Goal: Information Seeking & Learning: Compare options

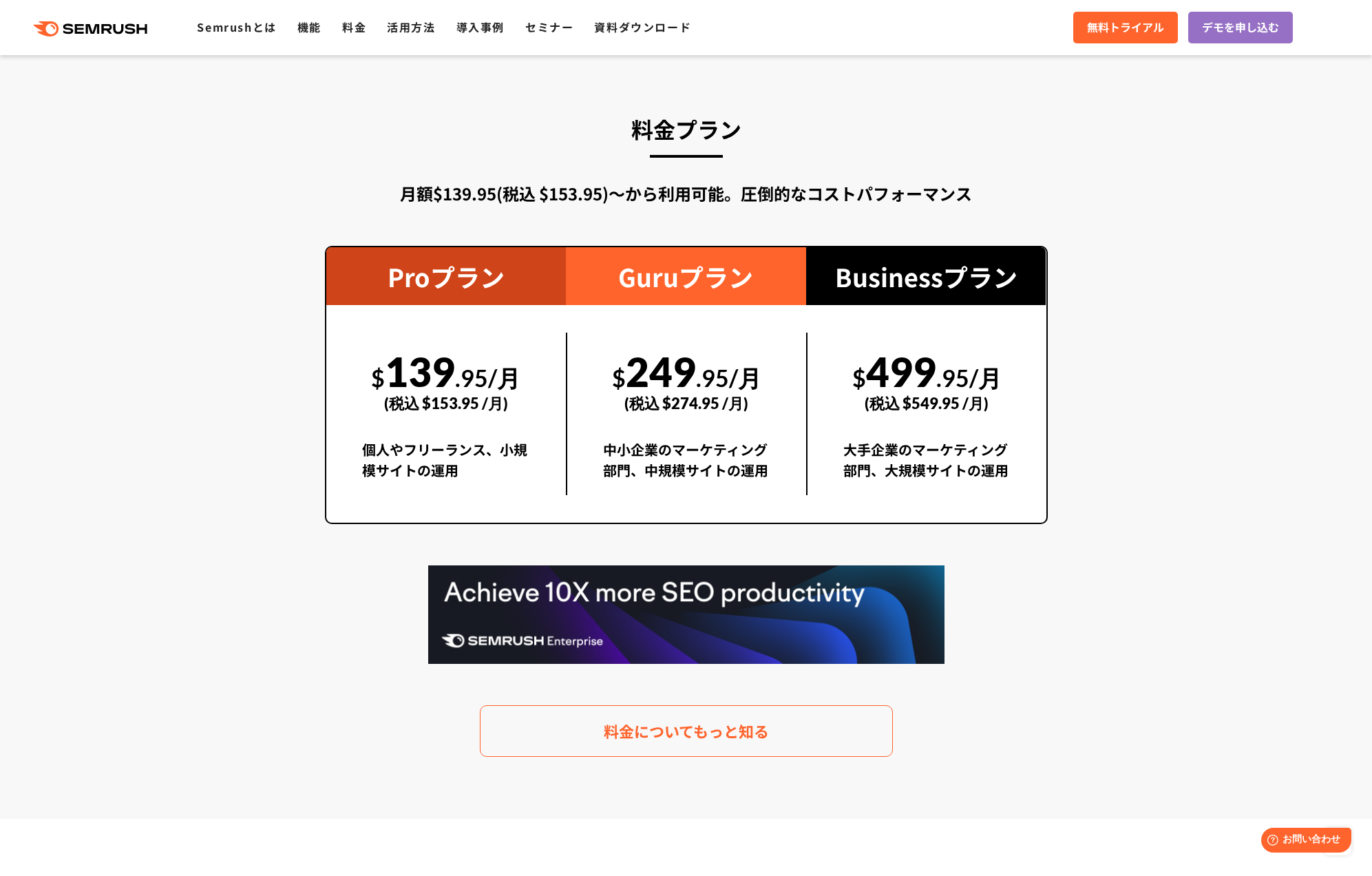
scroll to position [2780, 0]
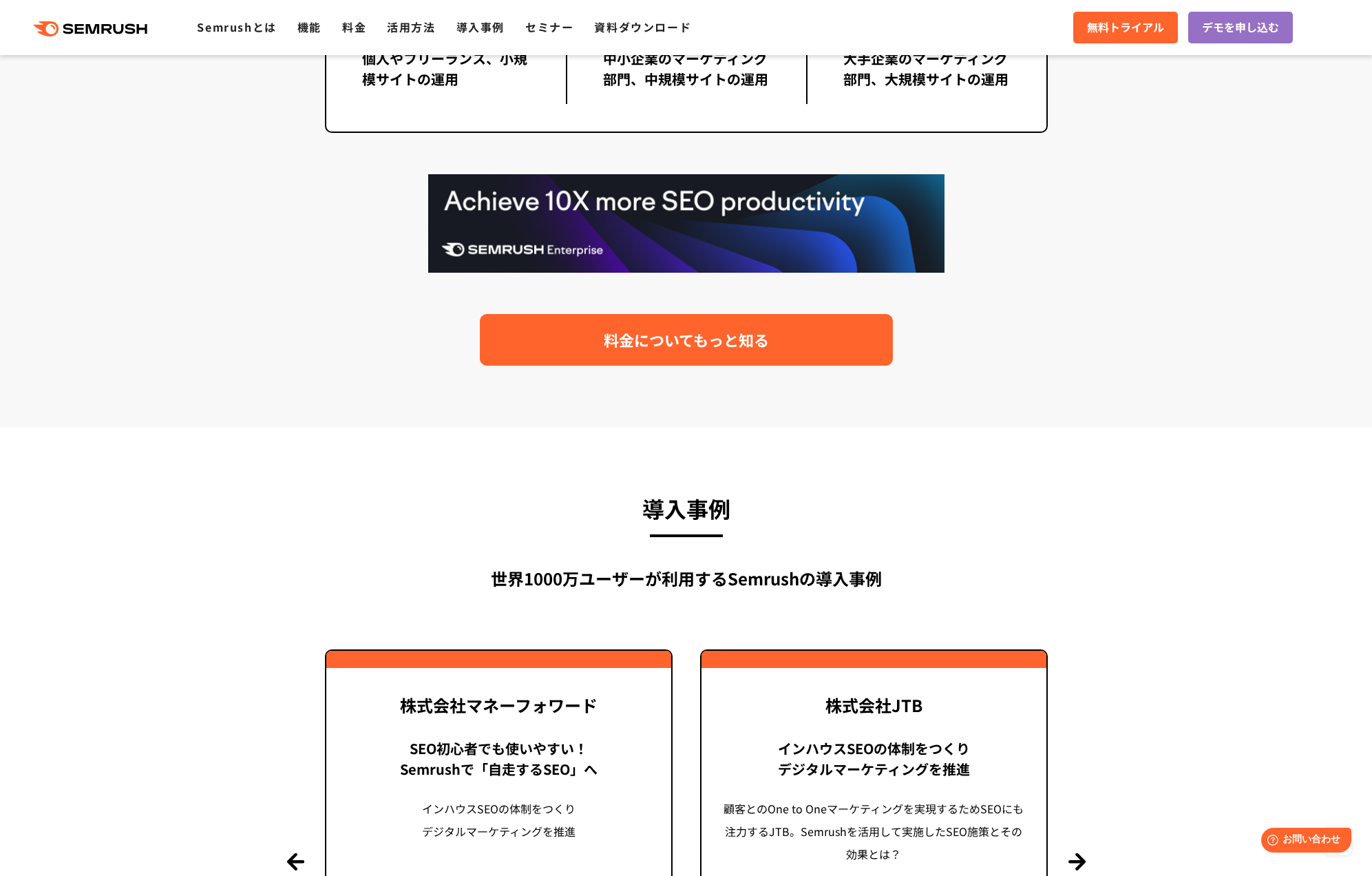
click at [564, 348] on link "料金についてもっと知る" at bounding box center [686, 339] width 413 height 52
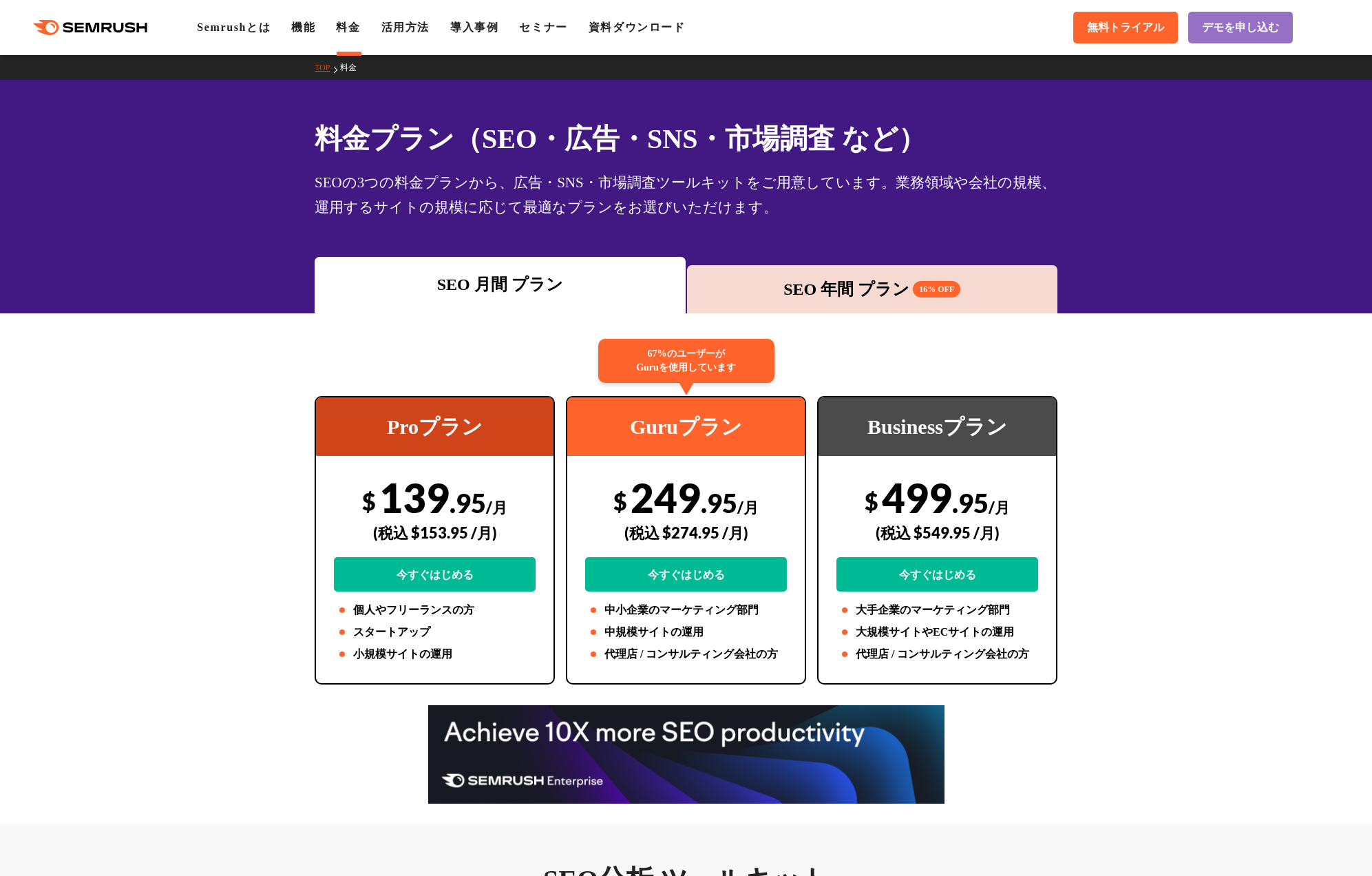
click at [801, 280] on div "SEO 年間 プラン 16% OFF" at bounding box center [872, 289] width 357 height 25
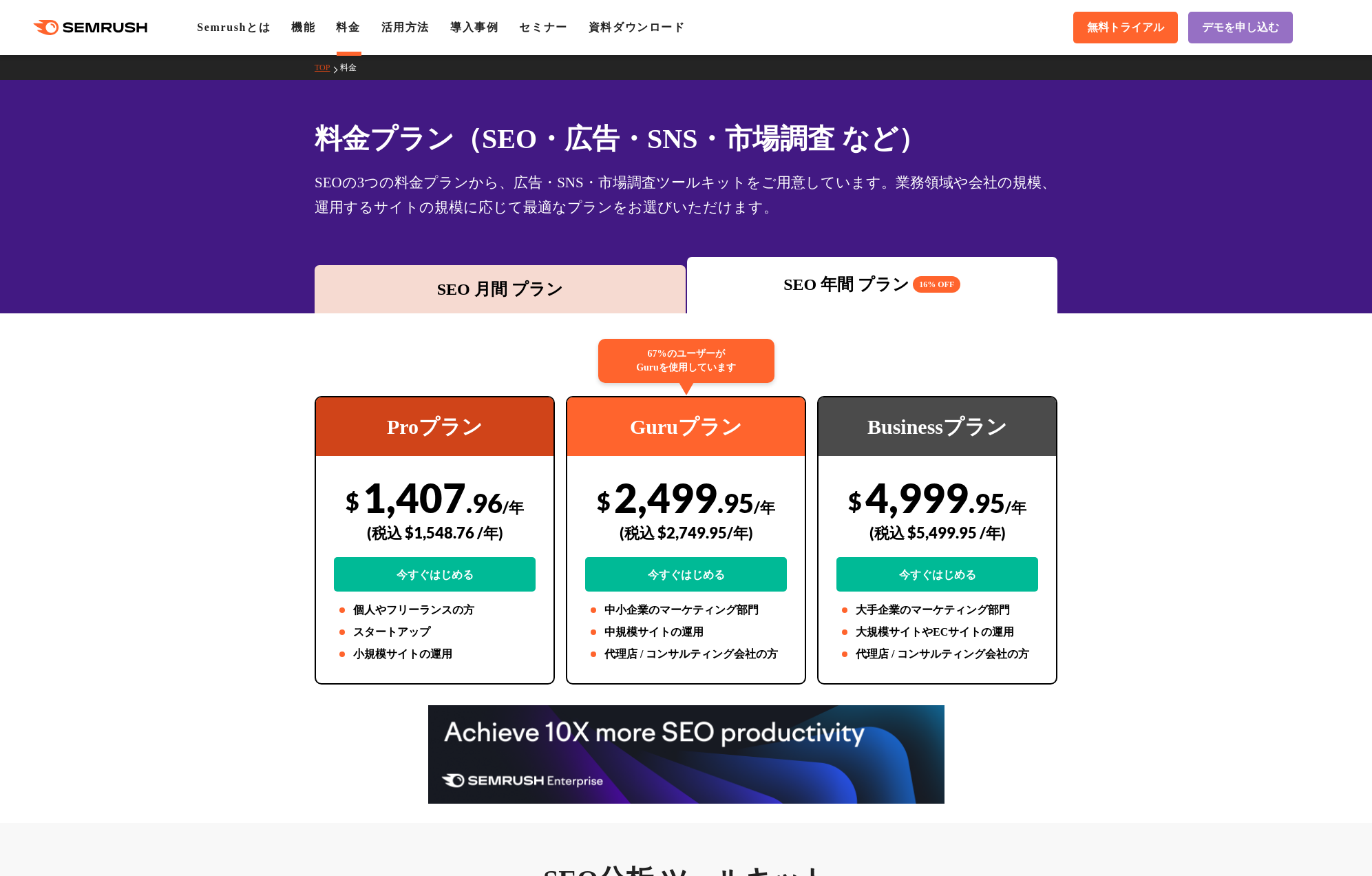
click at [505, 288] on div "SEO 月間 プラン" at bounding box center [500, 289] width 357 height 25
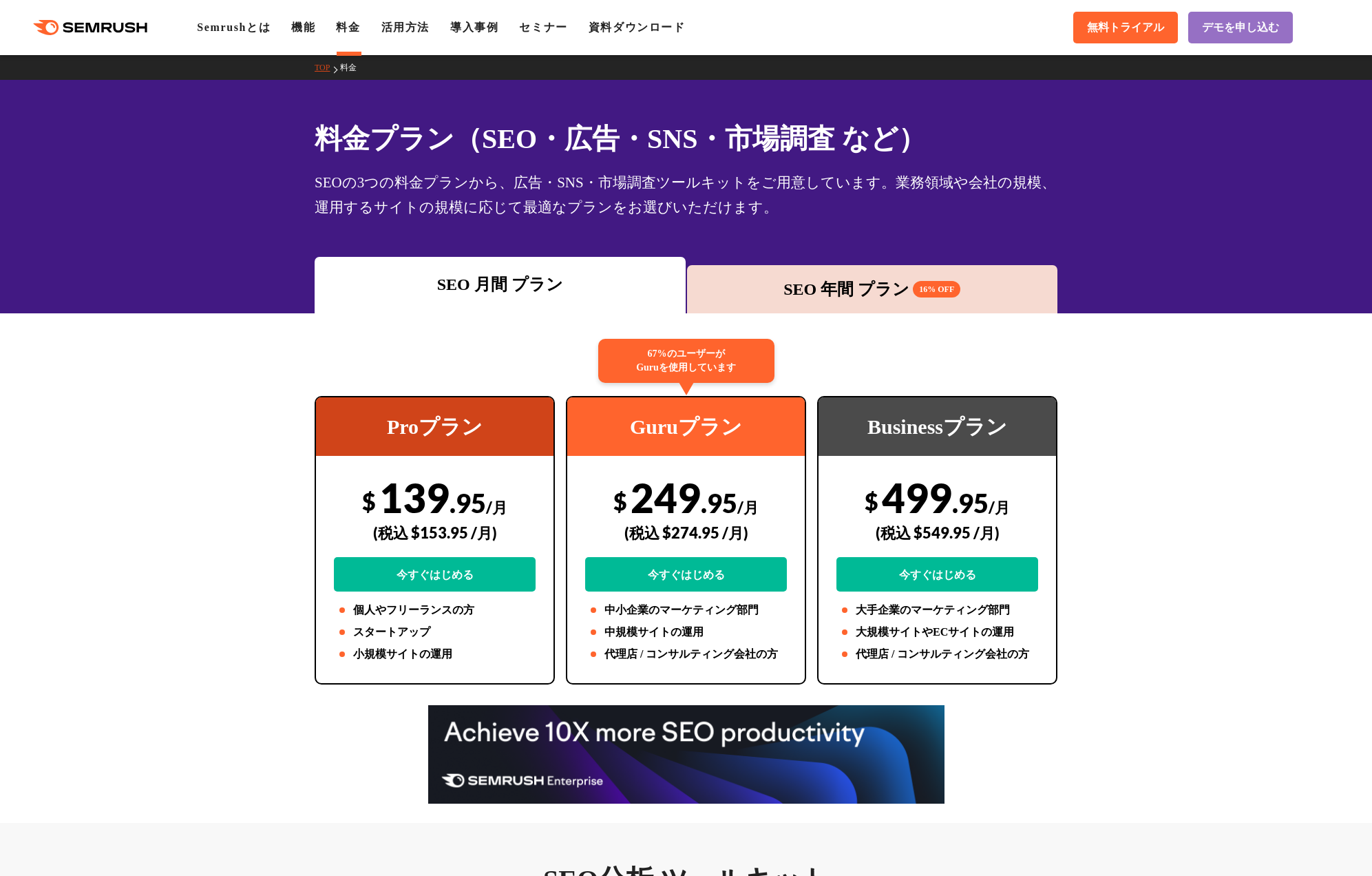
click at [762, 280] on div "SEO 年間 プラン 16% OFF" at bounding box center [872, 289] width 357 height 25
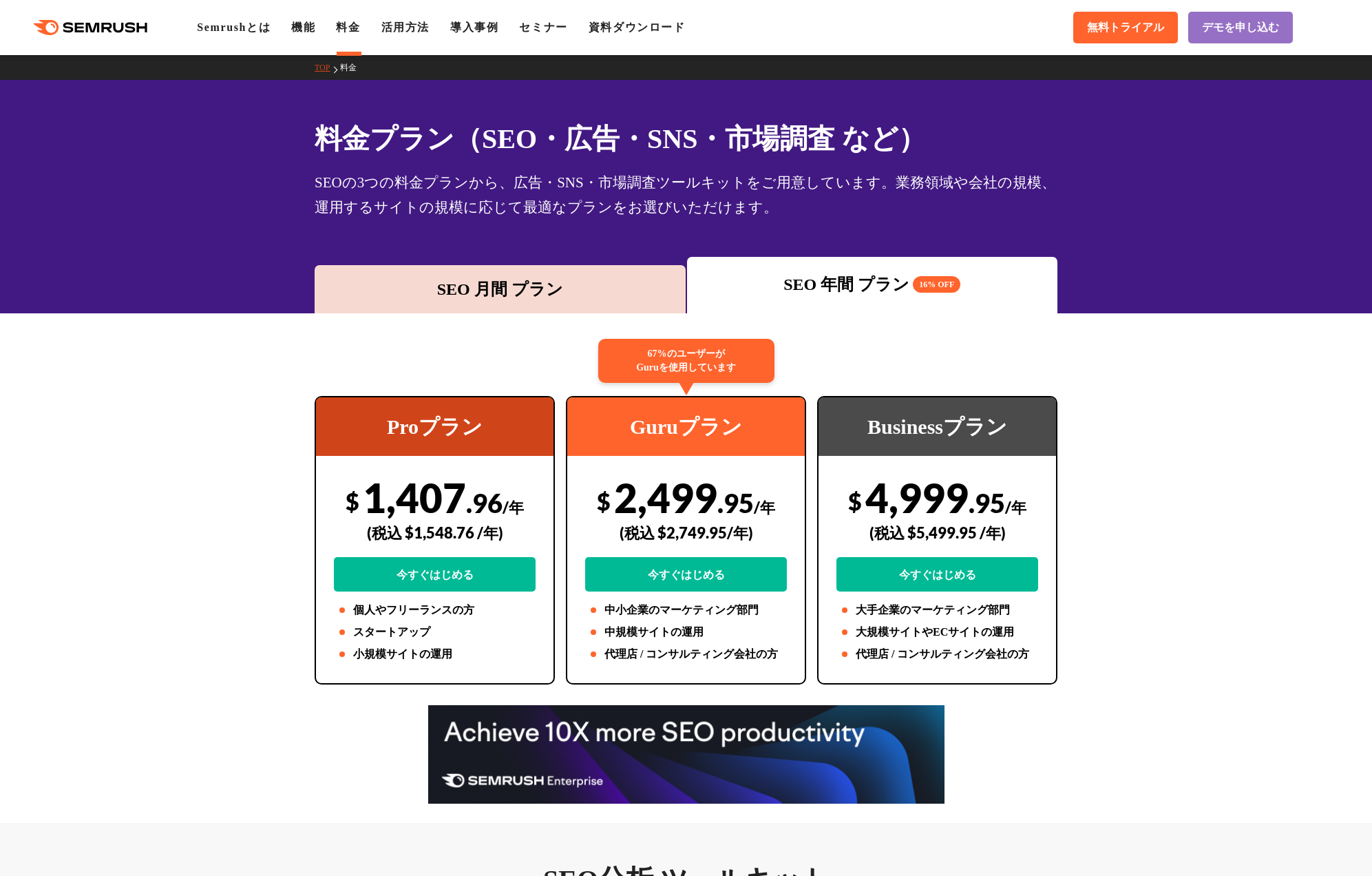
click at [576, 291] on div "SEO 月間 プラン" at bounding box center [500, 289] width 357 height 25
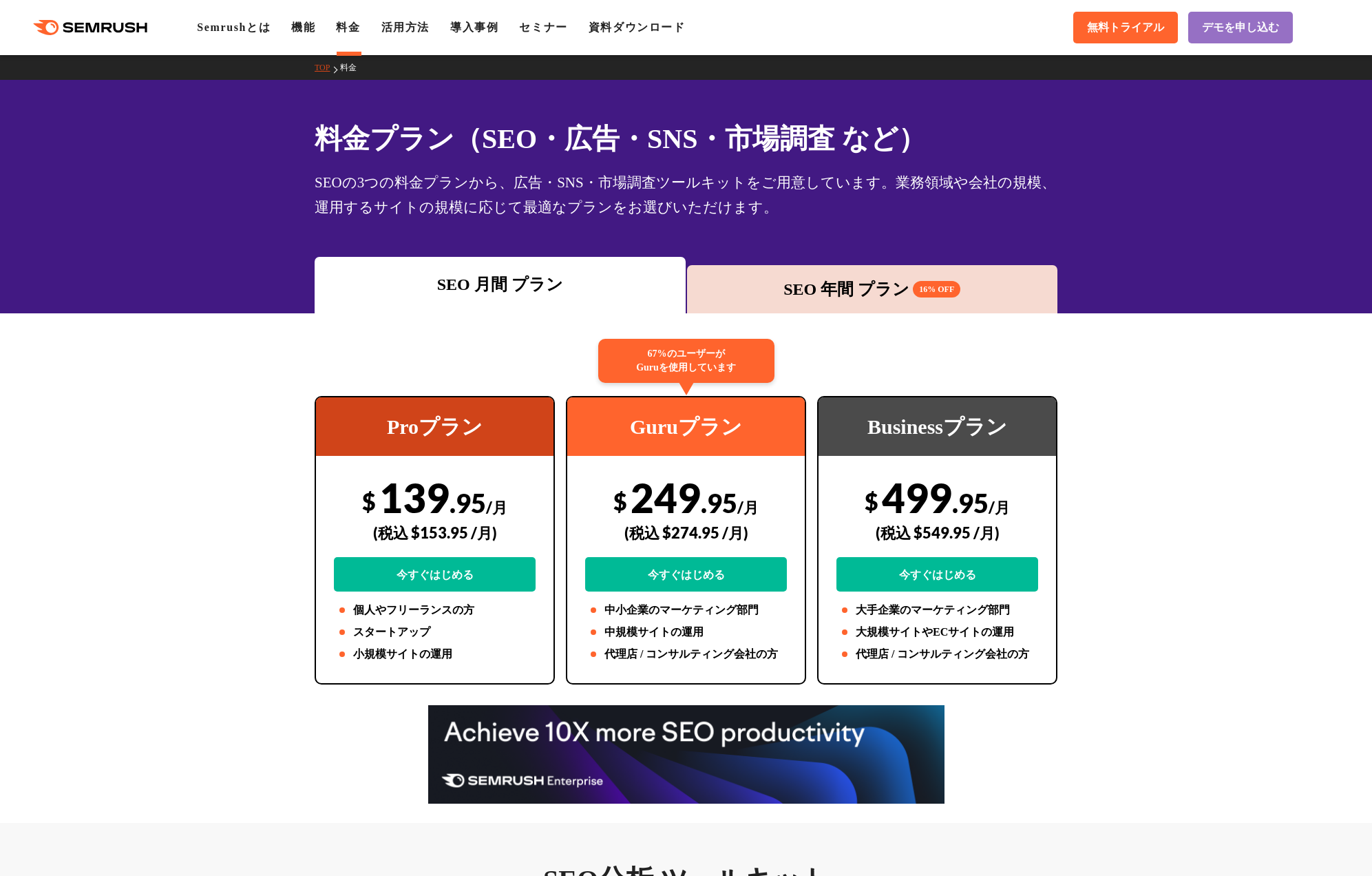
click at [730, 285] on div "SEO 年間 プラン 16% OFF" at bounding box center [872, 289] width 357 height 25
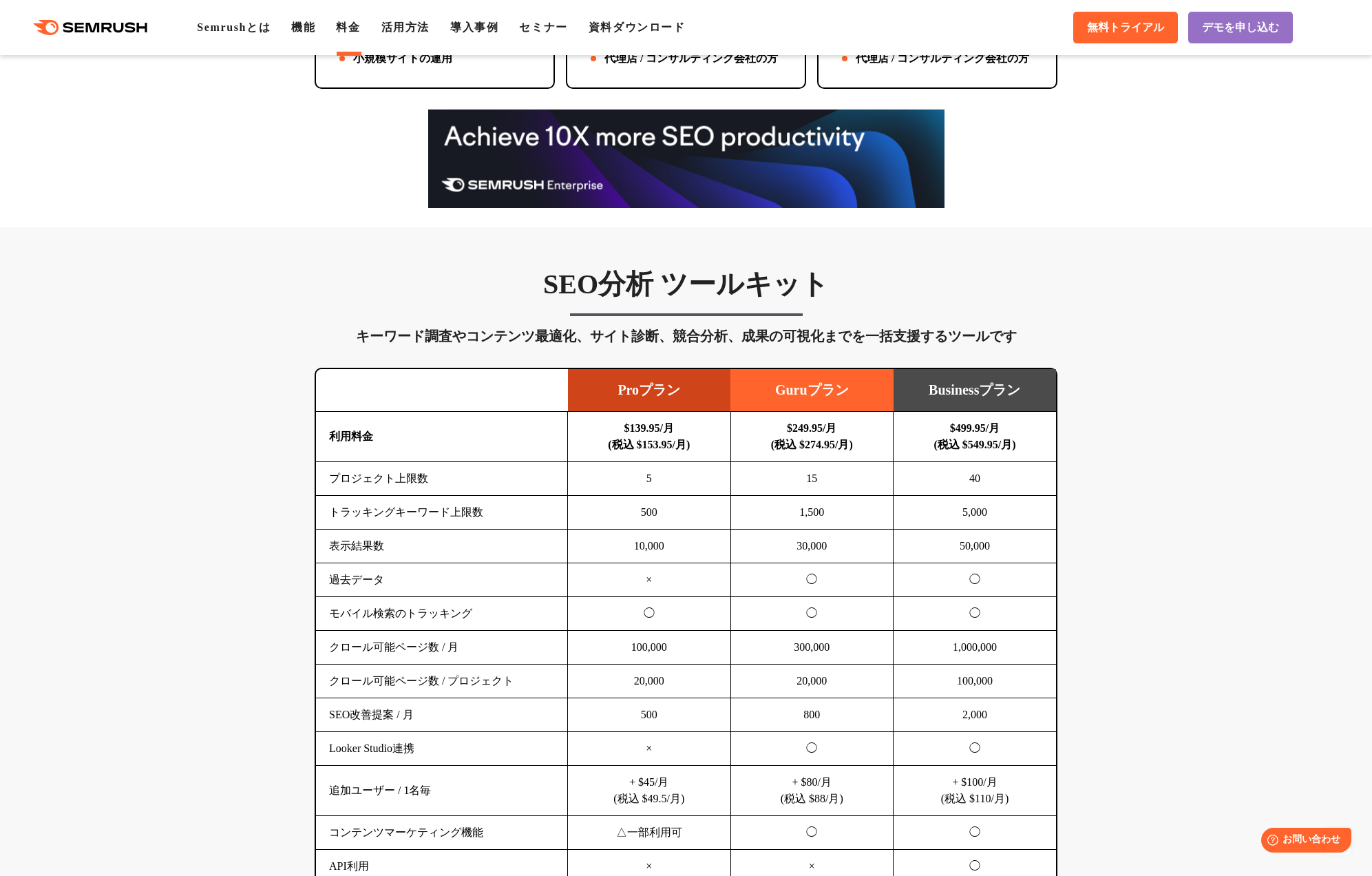
scroll to position [710, 0]
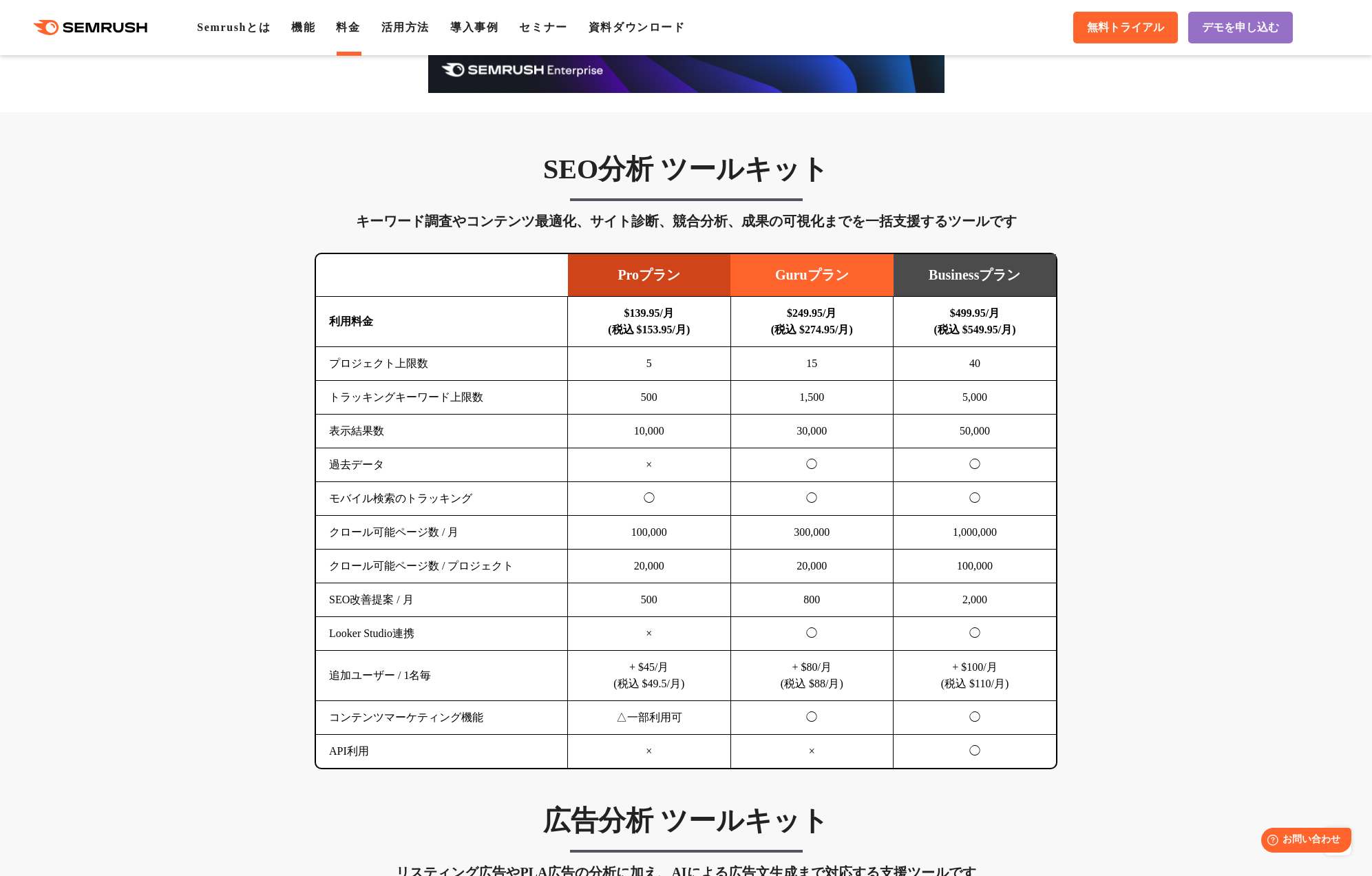
click at [406, 396] on td "トラッキングキーワード上限数" at bounding box center [442, 397] width 252 height 33
drag, startPoint x: 406, startPoint y: 396, endPoint x: 384, endPoint y: 445, distance: 53.7
click at [405, 396] on td "トラッキングキーワード上限数" at bounding box center [442, 397] width 252 height 33
click at [353, 429] on td "表示結果数" at bounding box center [442, 431] width 252 height 33
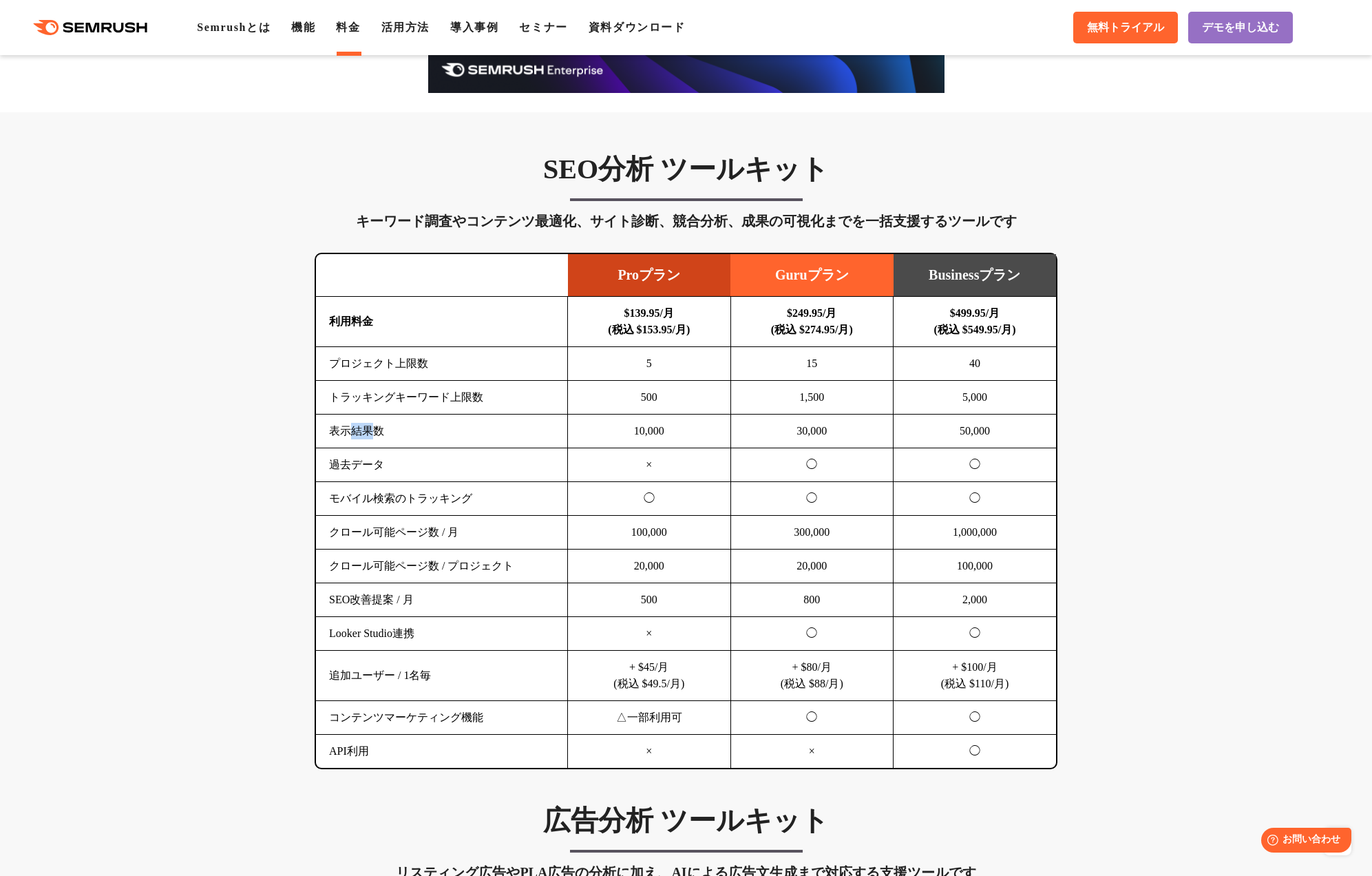
click at [353, 429] on td "表示結果数" at bounding box center [442, 431] width 252 height 33
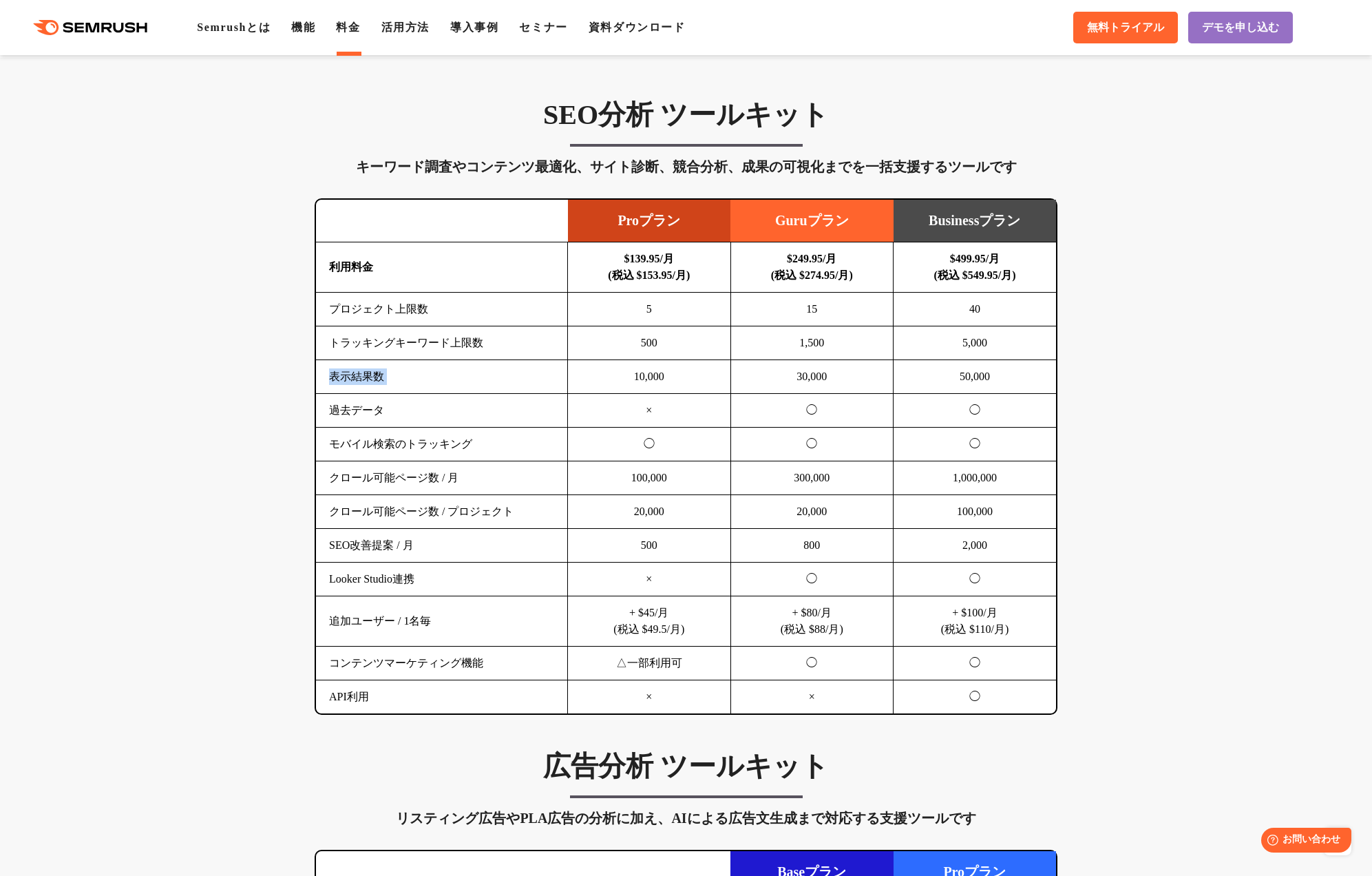
scroll to position [0, 0]
